Goal: Task Accomplishment & Management: Use online tool/utility

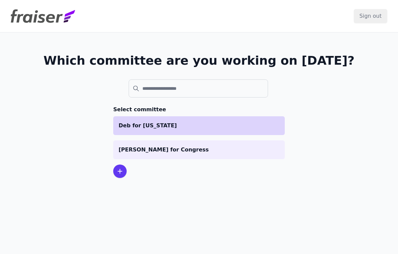
click at [158, 127] on p "Deb for [US_STATE]" at bounding box center [199, 126] width 161 height 8
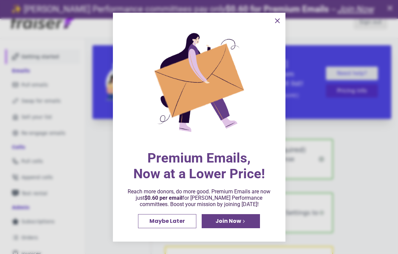
scroll to position [19, 0]
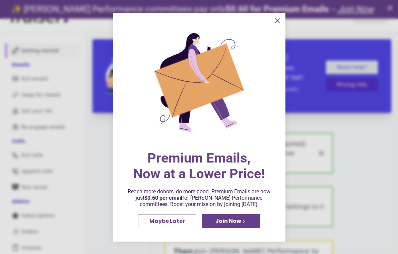
click at [279, 21] on icon "information" at bounding box center [277, 21] width 8 height 8
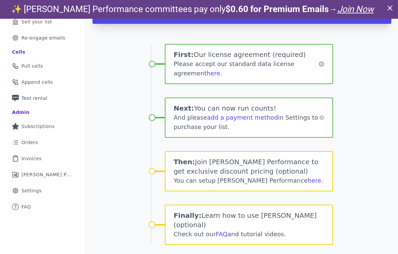
scroll to position [91, 0]
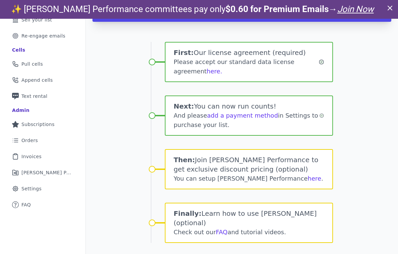
click at [363, 137] on div "Welcome, Sara You're only a few clicks away from finding your perfect email or …" at bounding box center [242, 105] width 312 height 328
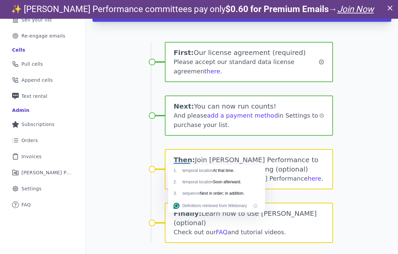
click at [126, 105] on div "Welcome, Sara You're only a few clicks away from finding your perfect email or …" at bounding box center [242, 105] width 312 height 328
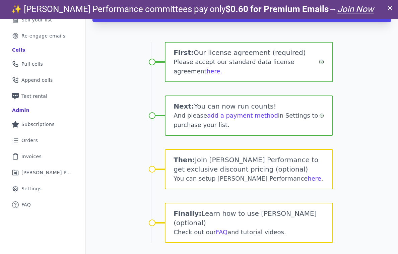
scroll to position [0, 0]
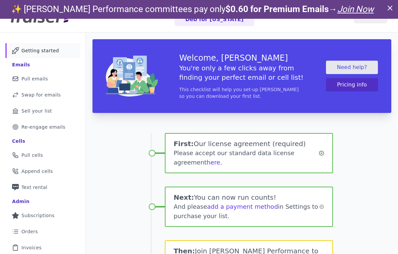
click at [389, 8] on icon at bounding box center [390, 8] width 8 height 8
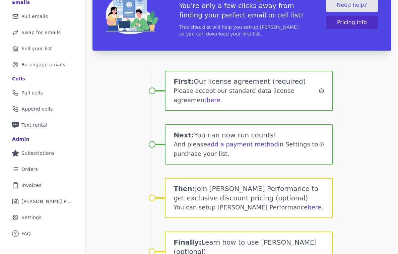
scroll to position [97, 0]
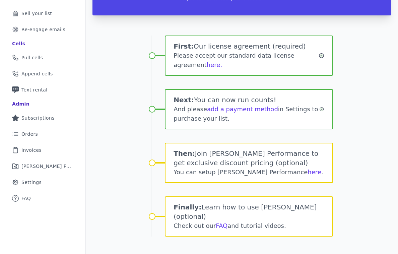
click at [108, 220] on div "Welcome, Sara You're only a few clicks away from finding your perfect email or …" at bounding box center [242, 99] width 312 height 328
click at [56, 166] on span "[PERSON_NAME] Performance" at bounding box center [46, 166] width 51 height 7
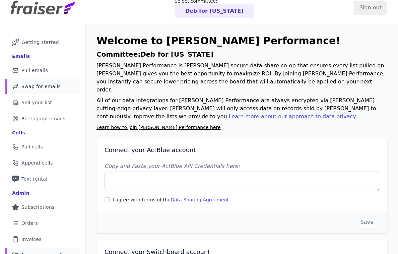
scroll to position [9, 0]
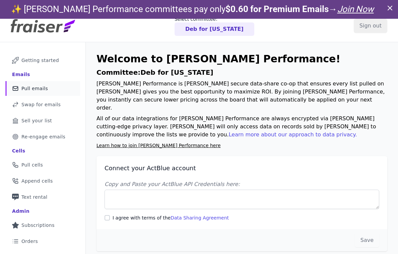
click at [50, 88] on link "Mail Icon Outline of a mail envelope Pull emails" at bounding box center [42, 88] width 75 height 15
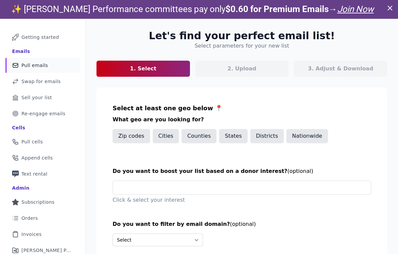
scroll to position [51, 0]
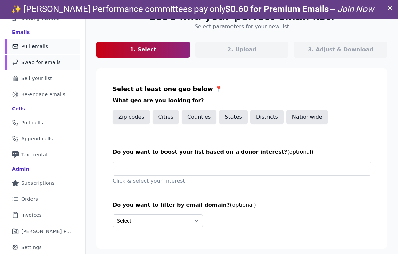
click at [50, 63] on span "Swap for emails" at bounding box center [40, 62] width 39 height 7
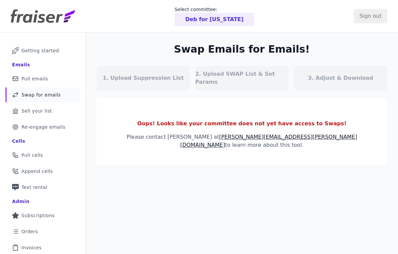
scroll to position [49, 0]
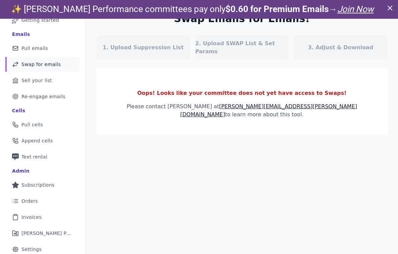
click at [49, 105] on div "Cells" at bounding box center [42, 110] width 61 height 11
click at [44, 140] on span "Append cells" at bounding box center [36, 140] width 31 height 7
